Goal: Task Accomplishment & Management: Complete application form

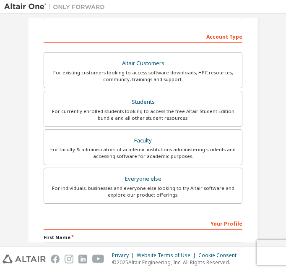
scroll to position [121, 0]
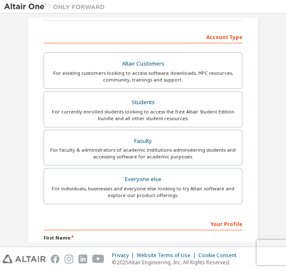
drag, startPoint x: 191, startPoint y: 35, endPoint x: 190, endPoint y: 40, distance: 4.7
click at [191, 35] on div "Account Type" at bounding box center [143, 36] width 199 height 13
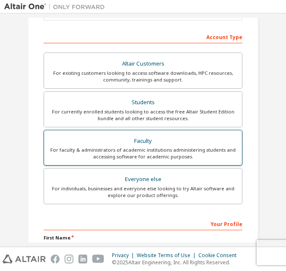
click at [211, 157] on div "For faculty & administrators of academic institutions administering students an…" at bounding box center [143, 152] width 188 height 13
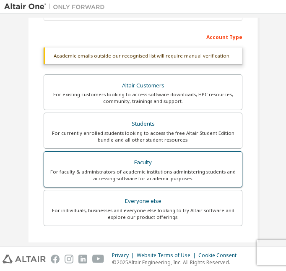
click at [211, 166] on div "Faculty" at bounding box center [143, 162] width 188 height 12
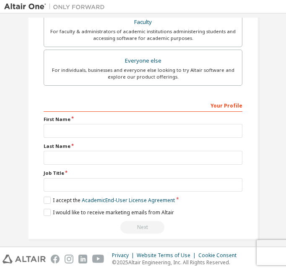
scroll to position [268, 0]
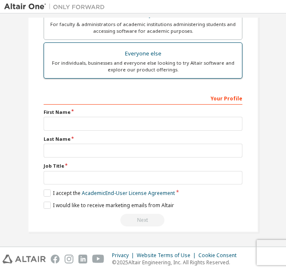
click at [195, 64] on div "For individuals, businesses and everyone else looking to try Altair software an…" at bounding box center [143, 66] width 188 height 13
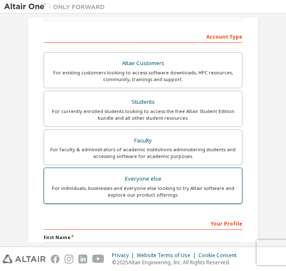
scroll to position [121, 0]
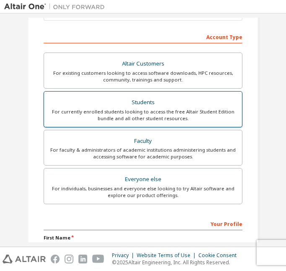
click at [208, 112] on div "For currently enrolled students looking to access the free Altair Student Editi…" at bounding box center [143, 114] width 188 height 13
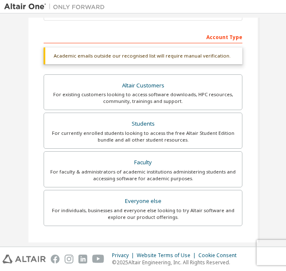
scroll to position [205, 0]
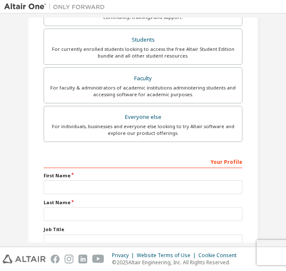
click at [148, 177] on label "First Name" at bounding box center [143, 175] width 199 height 7
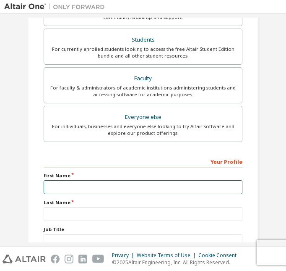
click at [146, 182] on input "text" at bounding box center [143, 187] width 199 height 14
click at [144, 181] on input "text" at bounding box center [143, 187] width 199 height 14
type input "*"
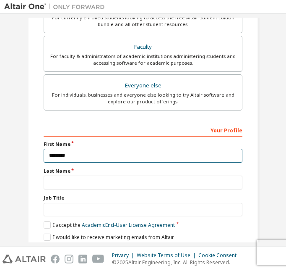
scroll to position [268, 0]
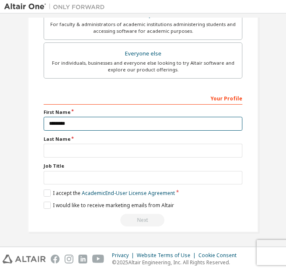
type input "*******"
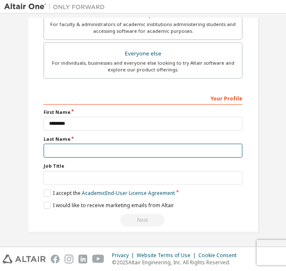
click at [91, 148] on input "text" at bounding box center [143, 150] width 199 height 14
type input "***"
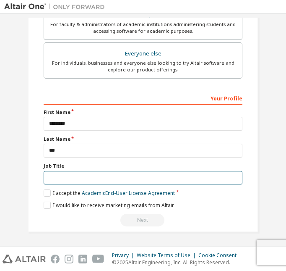
click at [71, 172] on input "text" at bounding box center [143, 178] width 199 height 14
type input "*******"
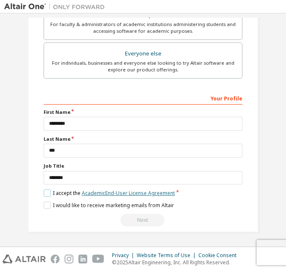
click at [107, 193] on link "Academic End-User License Agreement" at bounding box center [128, 192] width 93 height 7
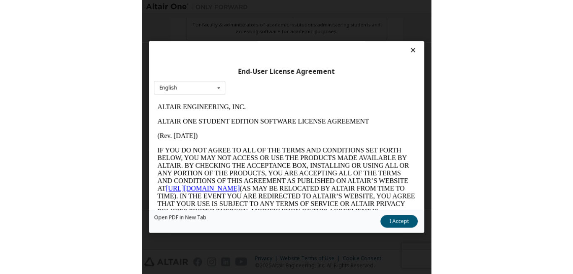
scroll to position [0, 0]
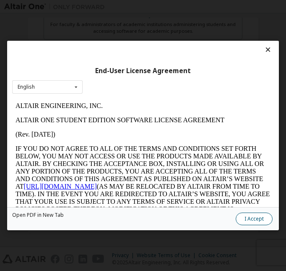
click at [252, 216] on button "I Accept" at bounding box center [254, 218] width 37 height 13
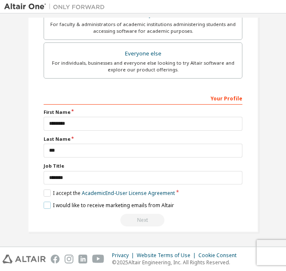
click at [50, 204] on label "I would like to receive marketing emails from Altair" at bounding box center [109, 204] width 130 height 7
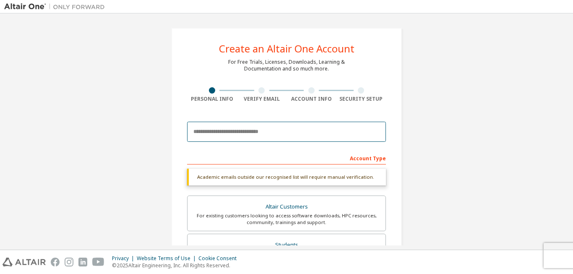
click at [271, 128] on input "email" at bounding box center [286, 132] width 199 height 20
type input "**********"
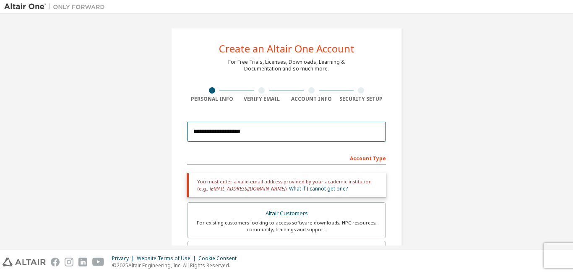
drag, startPoint x: 287, startPoint y: 137, endPoint x: 154, endPoint y: 125, distance: 133.9
click at [154, 125] on div "**********" at bounding box center [286, 254] width 565 height 473
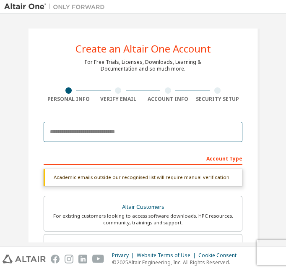
click at [128, 135] on input "email" at bounding box center [143, 132] width 199 height 20
paste input "**********"
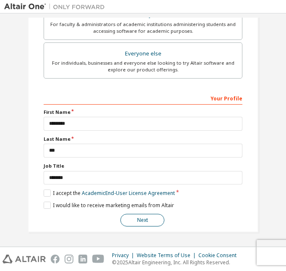
type input "**********"
click at [152, 219] on button "Next" at bounding box center [142, 219] width 44 height 13
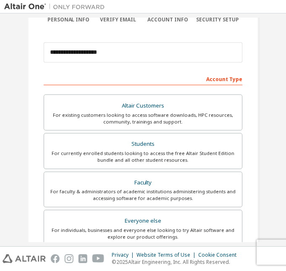
scroll to position [0, 0]
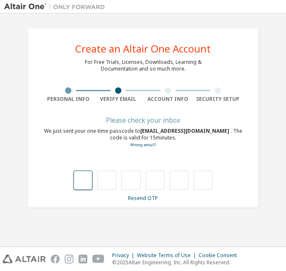
drag, startPoint x: 83, startPoint y: 180, endPoint x: 91, endPoint y: 180, distance: 7.6
click at [83, 180] on input "text" at bounding box center [82, 179] width 19 height 19
type input "*"
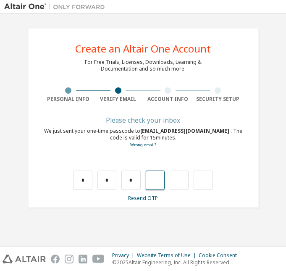
type input "*"
